Goal: Navigation & Orientation: Find specific page/section

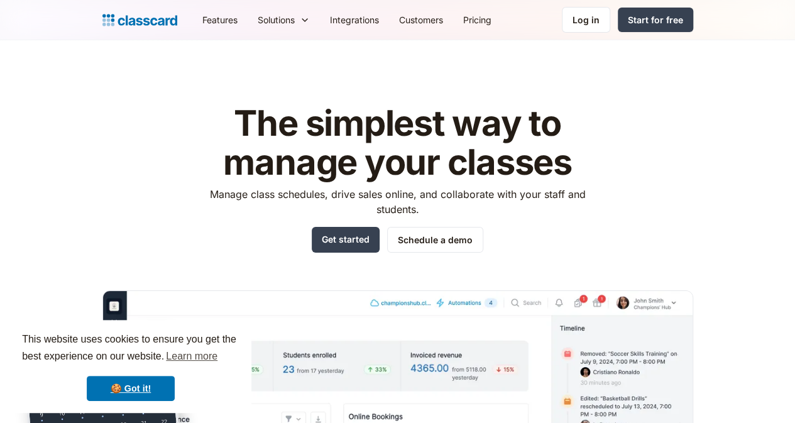
click at [334, 149] on h1 "The simplest way to manage your classes" at bounding box center [397, 142] width 399 height 77
click at [599, 25] on div "Log in" at bounding box center [585, 19] width 27 height 13
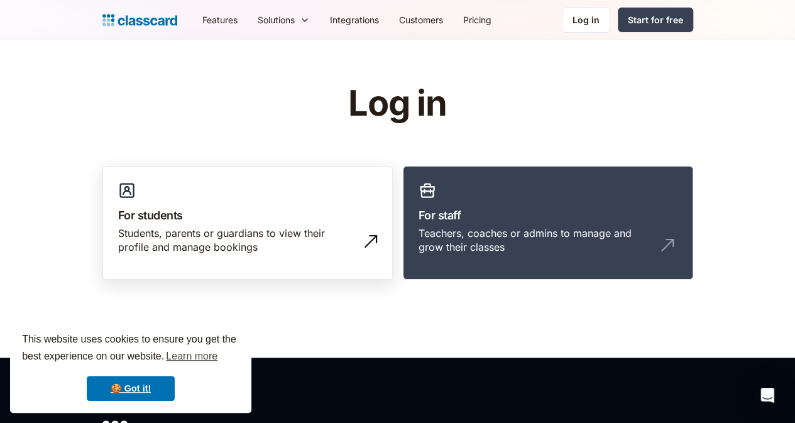
click at [287, 239] on div "Students, parents or guardians to view their profile and manage bookings" at bounding box center [235, 240] width 234 height 28
